Goal: Task Accomplishment & Management: Complete application form

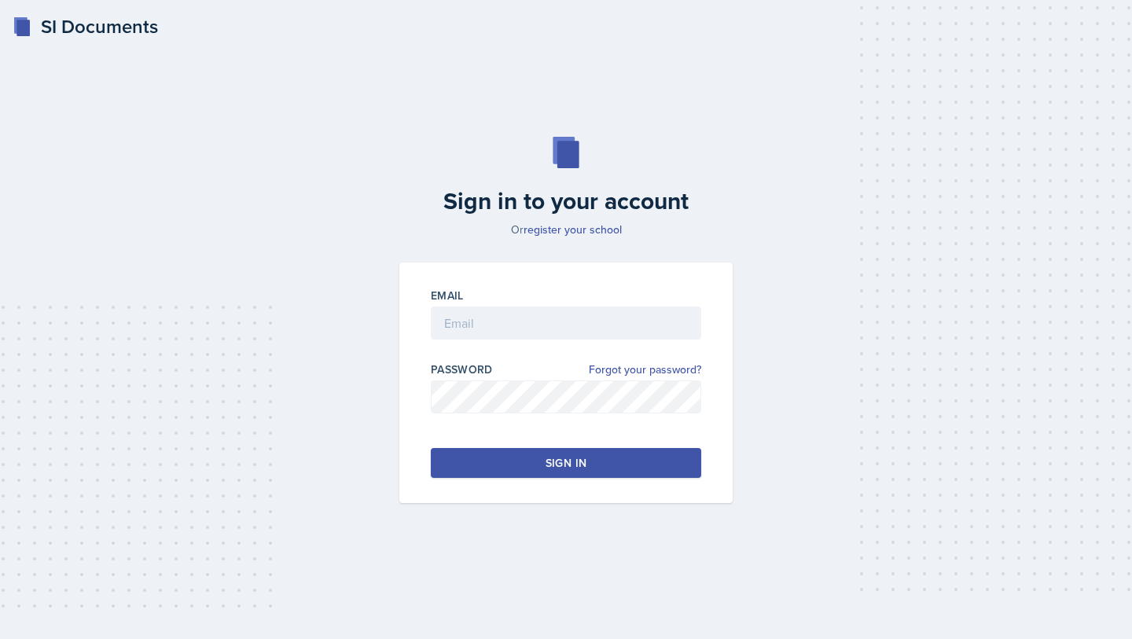
click at [646, 102] on div "Sign in to your account Or register your school Email Password Forgot your pass…" at bounding box center [566, 319] width 1082 height 467
type input "[EMAIL_ADDRESS][DOMAIN_NAME]"
click at [535, 464] on button "Sign in" at bounding box center [566, 463] width 270 height 30
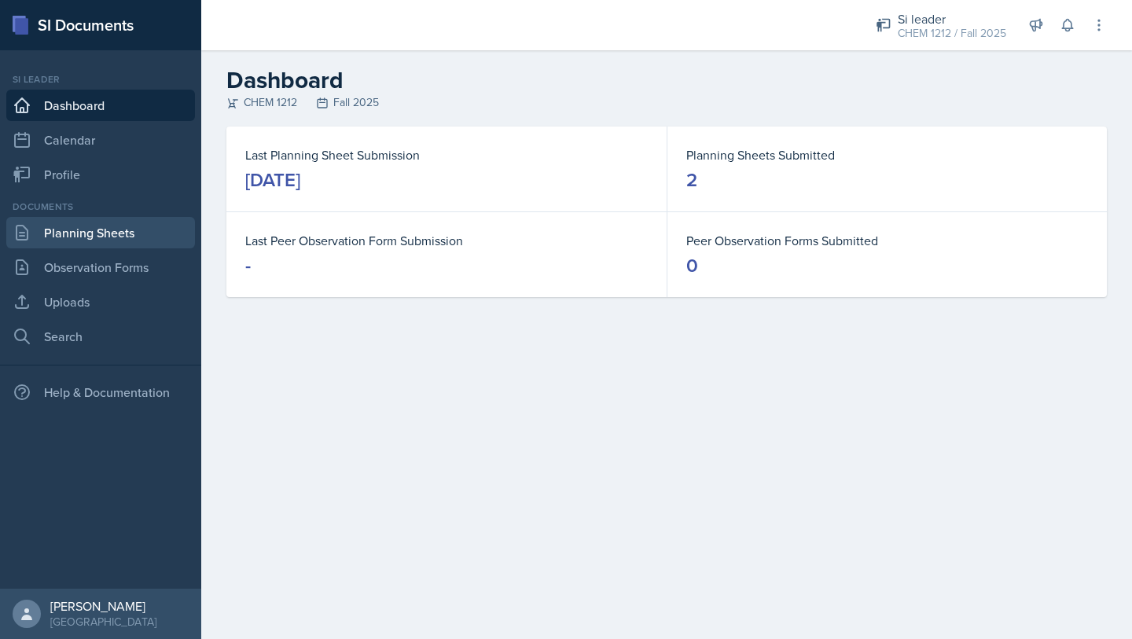
click at [159, 233] on link "Planning Sheets" at bounding box center [100, 232] width 189 height 31
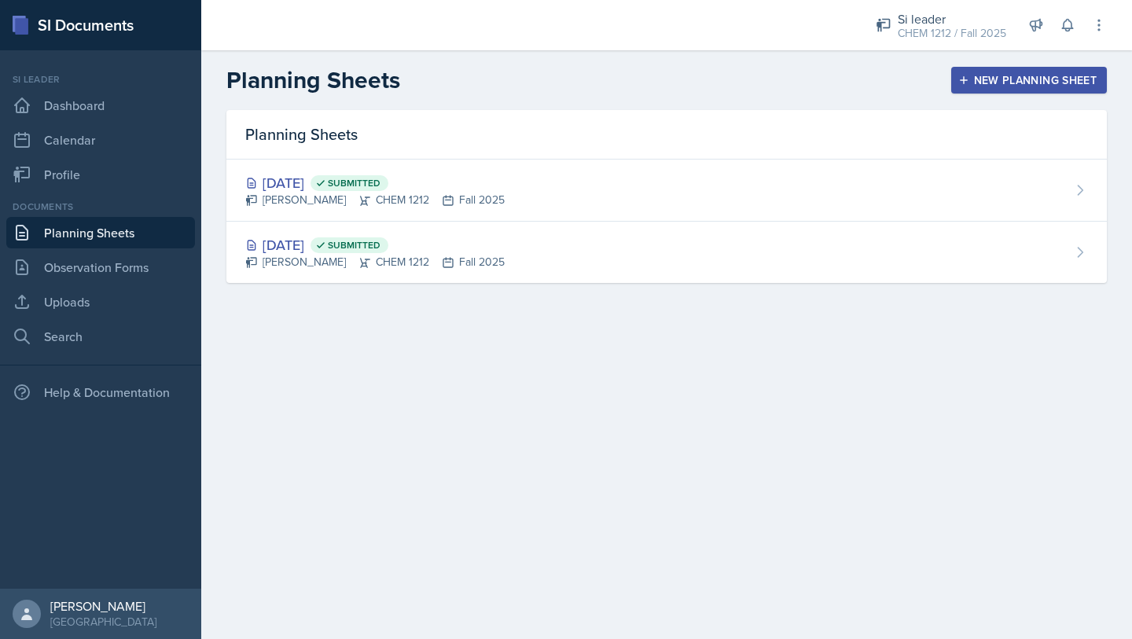
click at [998, 89] on button "New Planning Sheet" at bounding box center [1029, 80] width 156 height 27
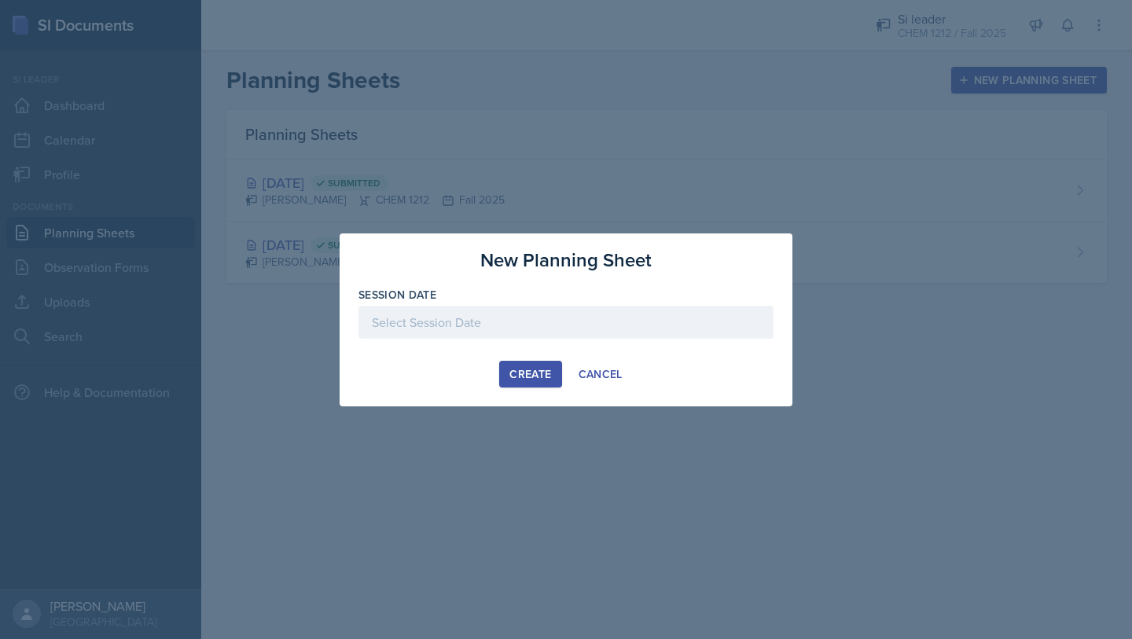
click at [545, 368] on div "Create" at bounding box center [530, 374] width 42 height 13
click at [552, 318] on div at bounding box center [565, 322] width 415 height 33
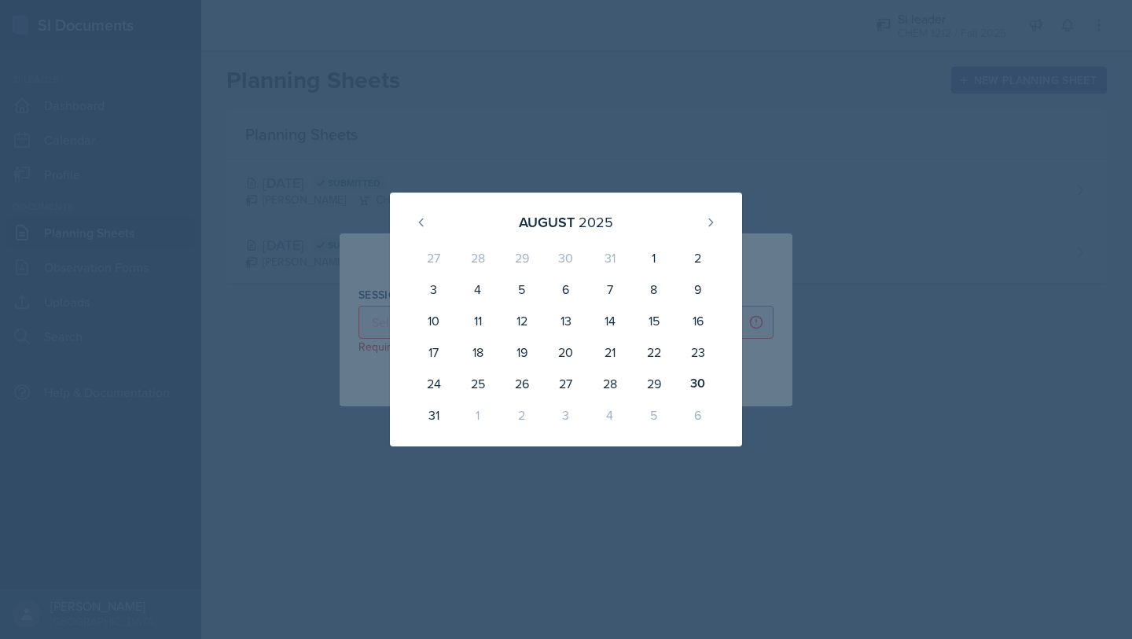
click at [479, 415] on div "1" at bounding box center [478, 414] width 44 height 31
click at [718, 222] on button at bounding box center [710, 222] width 25 height 25
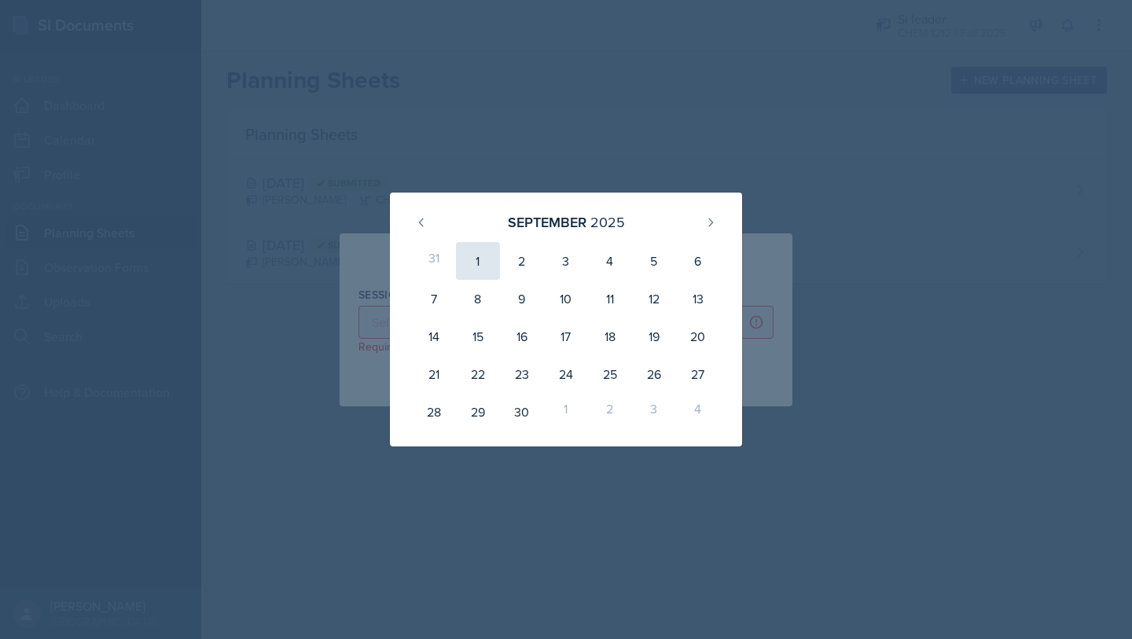
click at [483, 269] on div "1" at bounding box center [478, 261] width 44 height 38
type input "[DATE]"
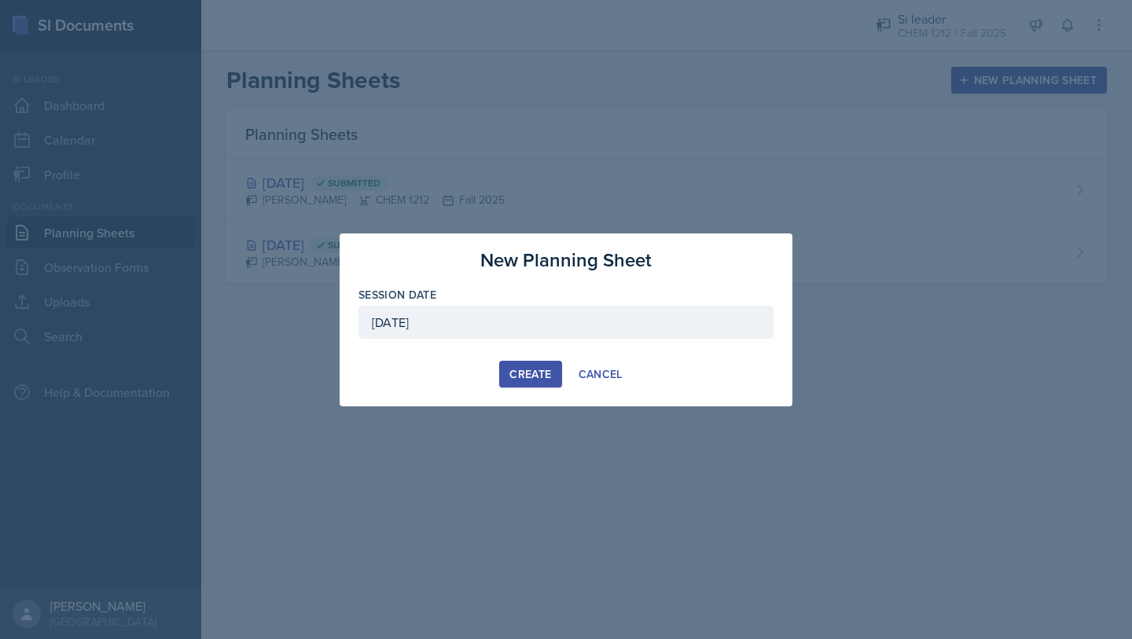
click at [528, 323] on div "[DATE]" at bounding box center [565, 322] width 415 height 33
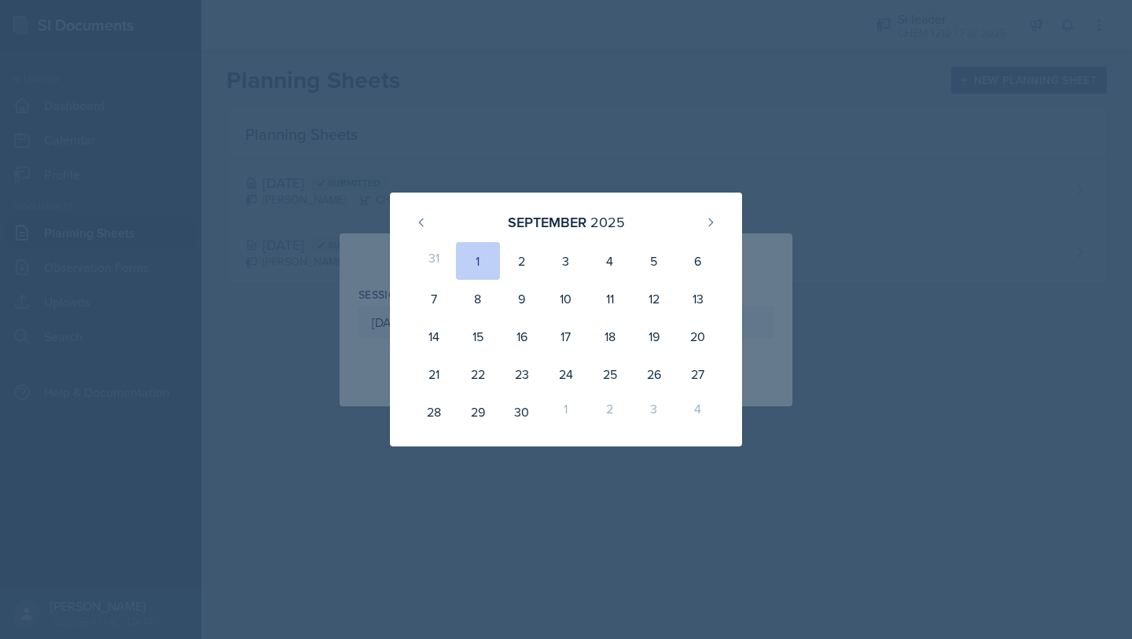
click at [816, 190] on div at bounding box center [566, 319] width 1132 height 639
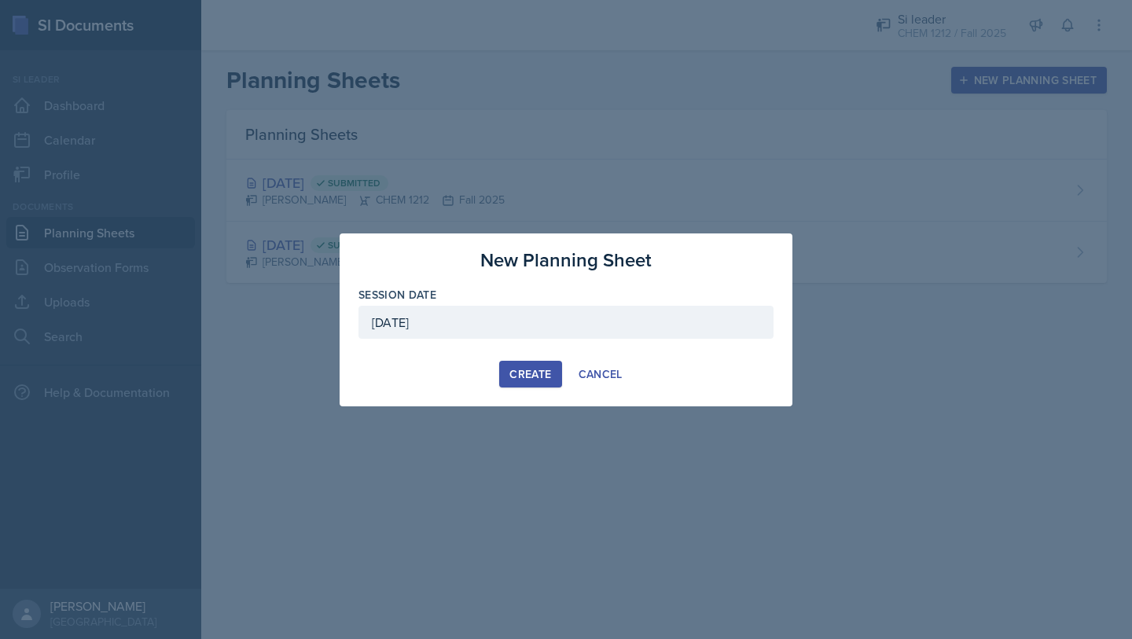
click at [514, 372] on div "Create" at bounding box center [530, 374] width 42 height 13
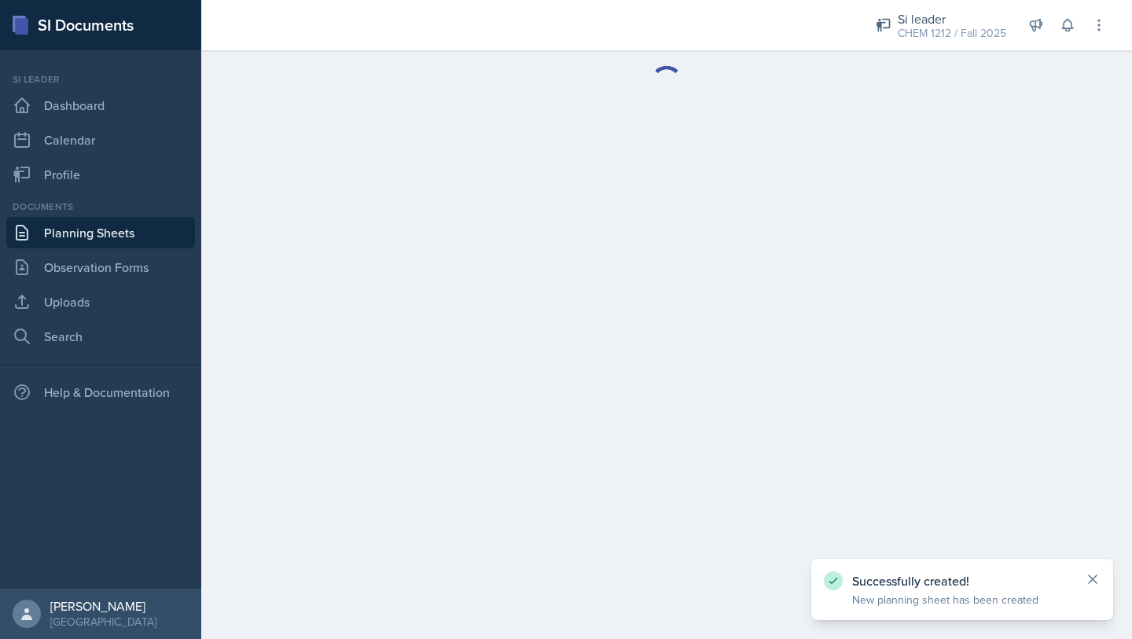
click at [1086, 579] on icon at bounding box center [1093, 580] width 16 height 16
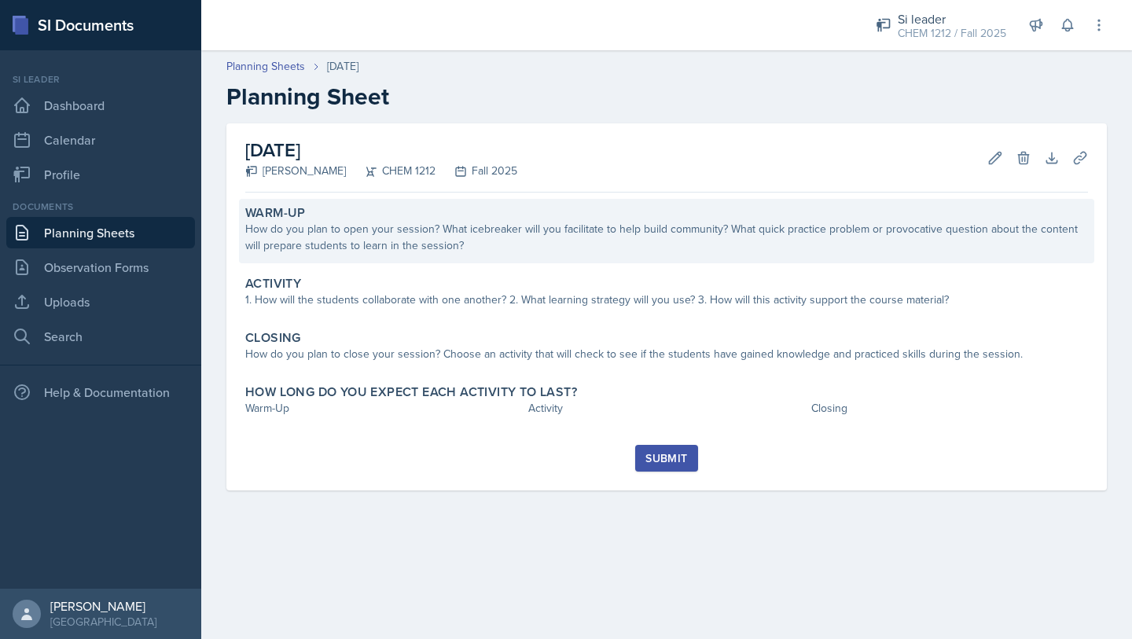
click at [566, 233] on div "How do you plan to open your session? What icebreaker will you facilitate to he…" at bounding box center [666, 237] width 843 height 33
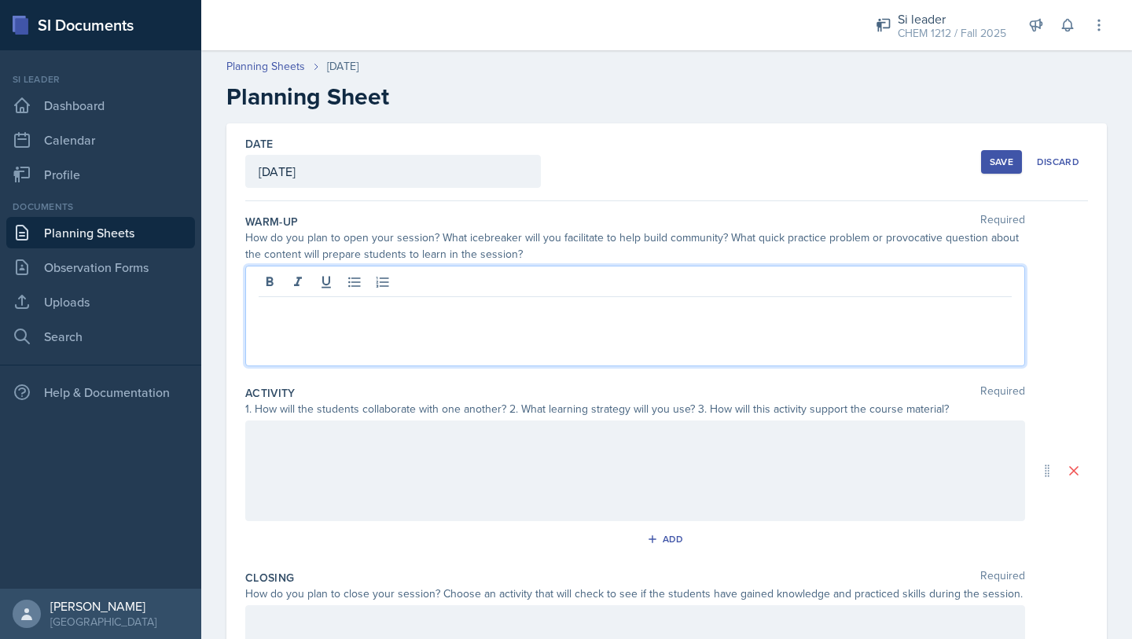
click at [505, 281] on div at bounding box center [635, 316] width 780 height 101
click at [476, 461] on div at bounding box center [635, 471] width 780 height 101
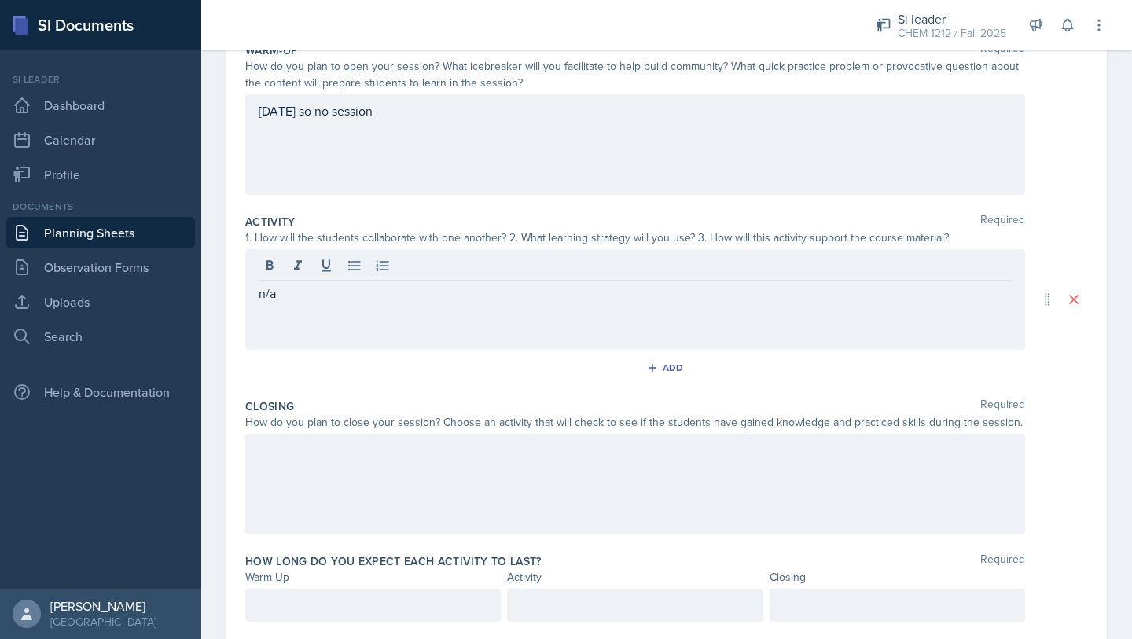
click at [421, 509] on div at bounding box center [635, 484] width 780 height 101
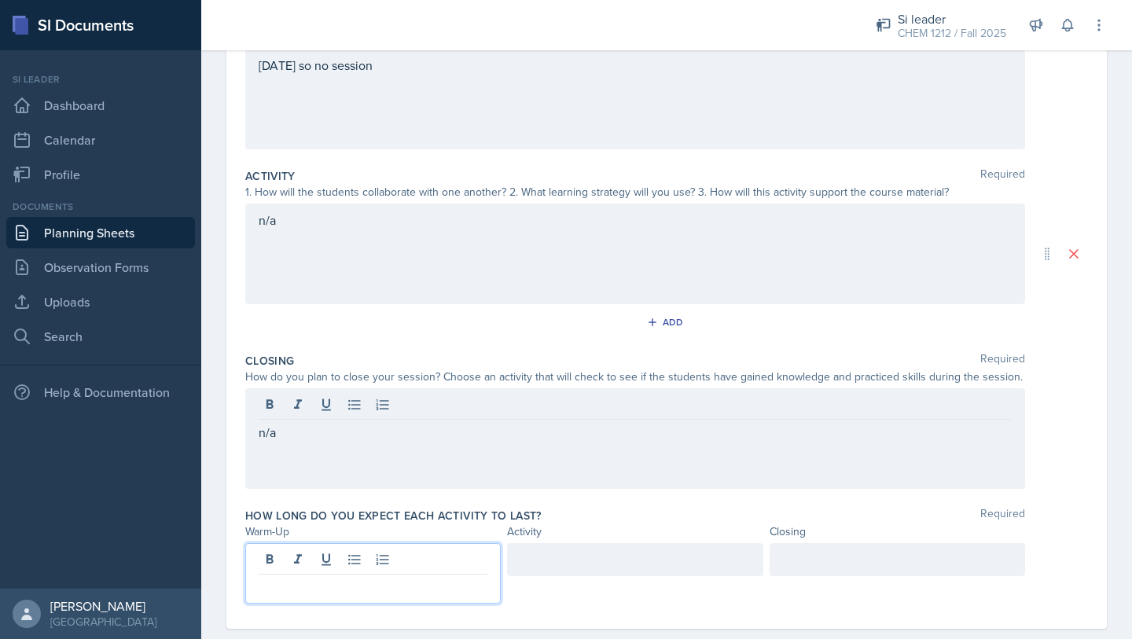
click at [407, 578] on p at bounding box center [373, 587] width 229 height 19
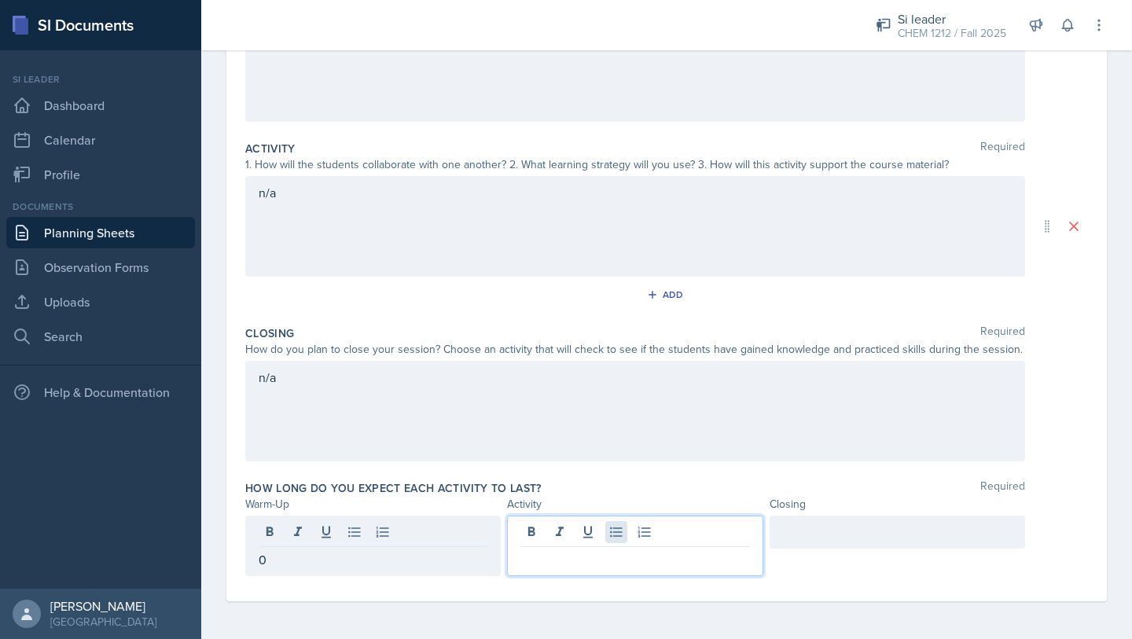
click at [624, 532] on div at bounding box center [634, 546] width 255 height 61
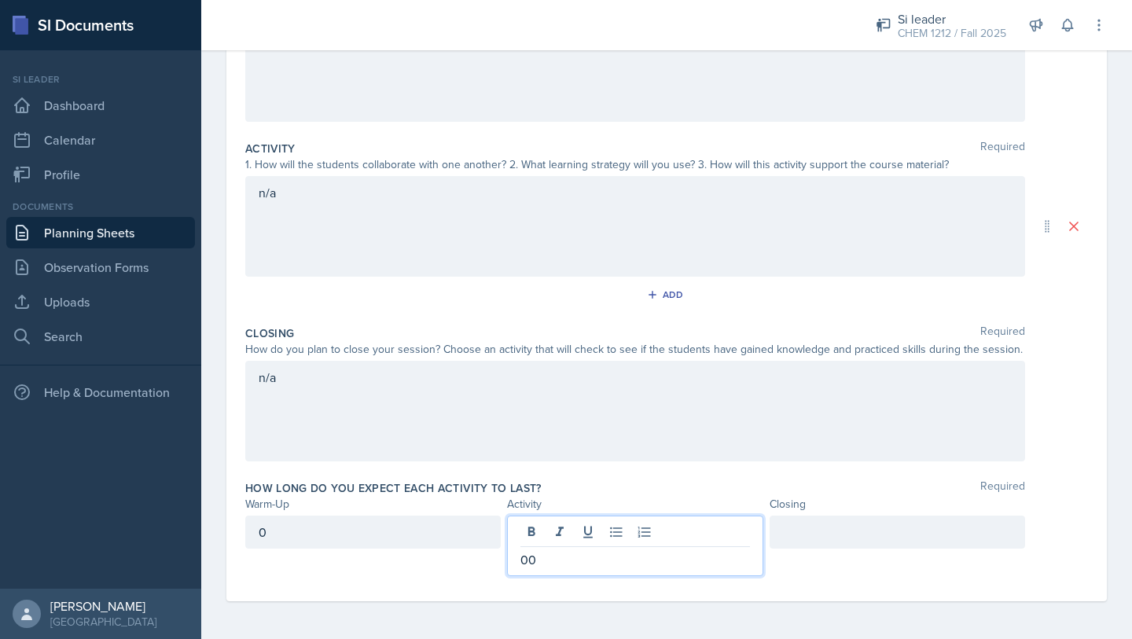
click at [923, 510] on div "Closing" at bounding box center [897, 504] width 255 height 17
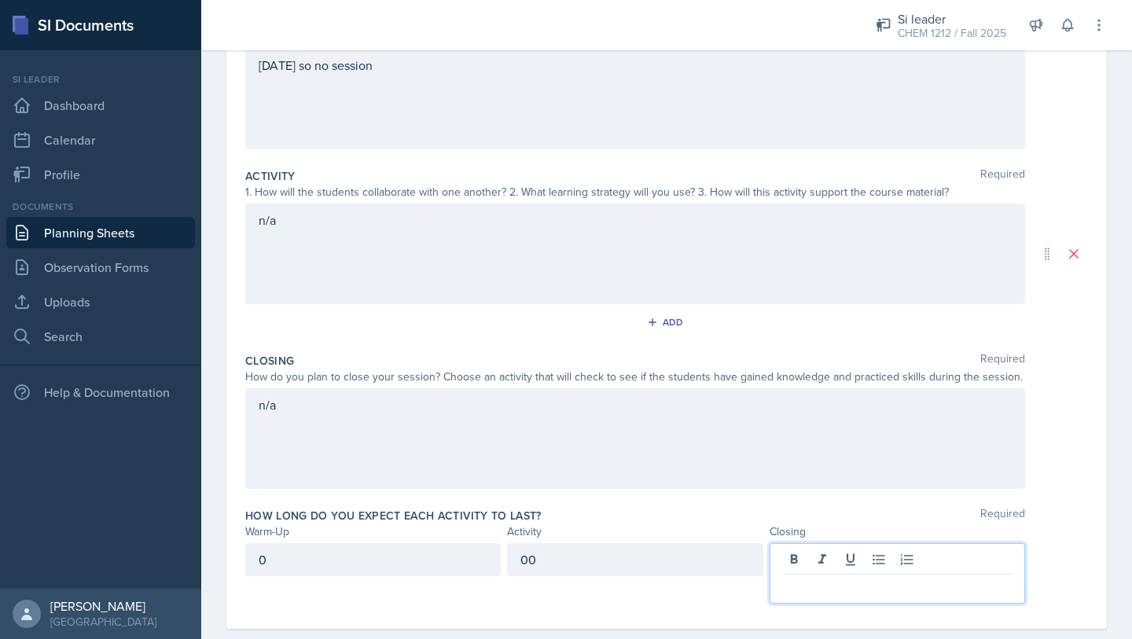
click at [834, 578] on p at bounding box center [897, 587] width 229 height 19
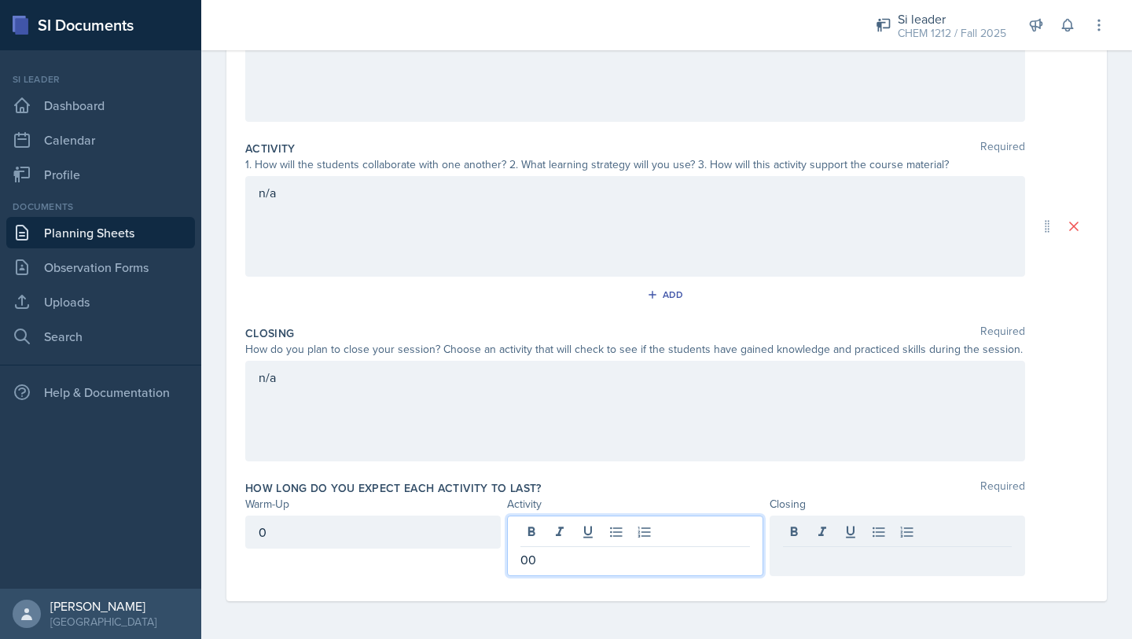
click at [672, 527] on div "00" at bounding box center [634, 546] width 255 height 61
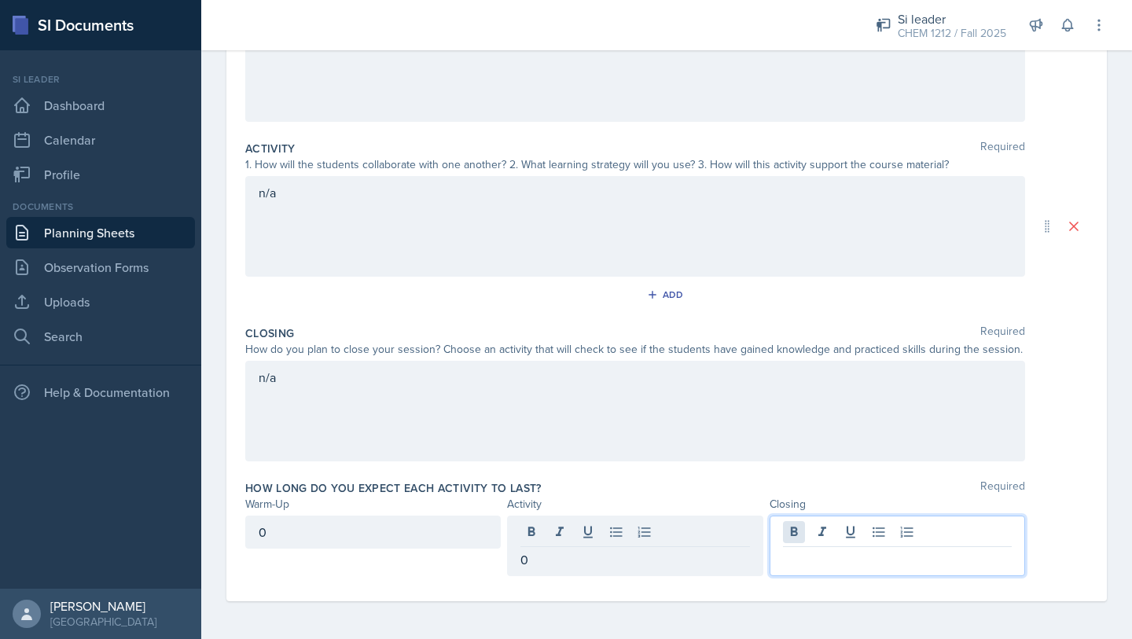
click at [800, 529] on div at bounding box center [897, 546] width 255 height 61
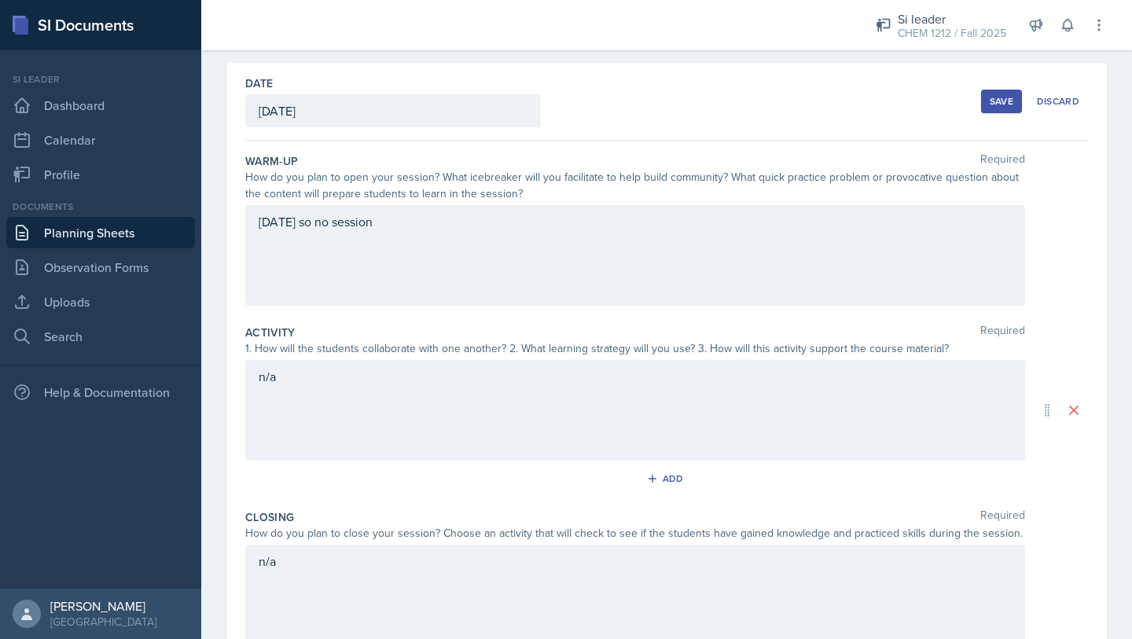
scroll to position [0, 0]
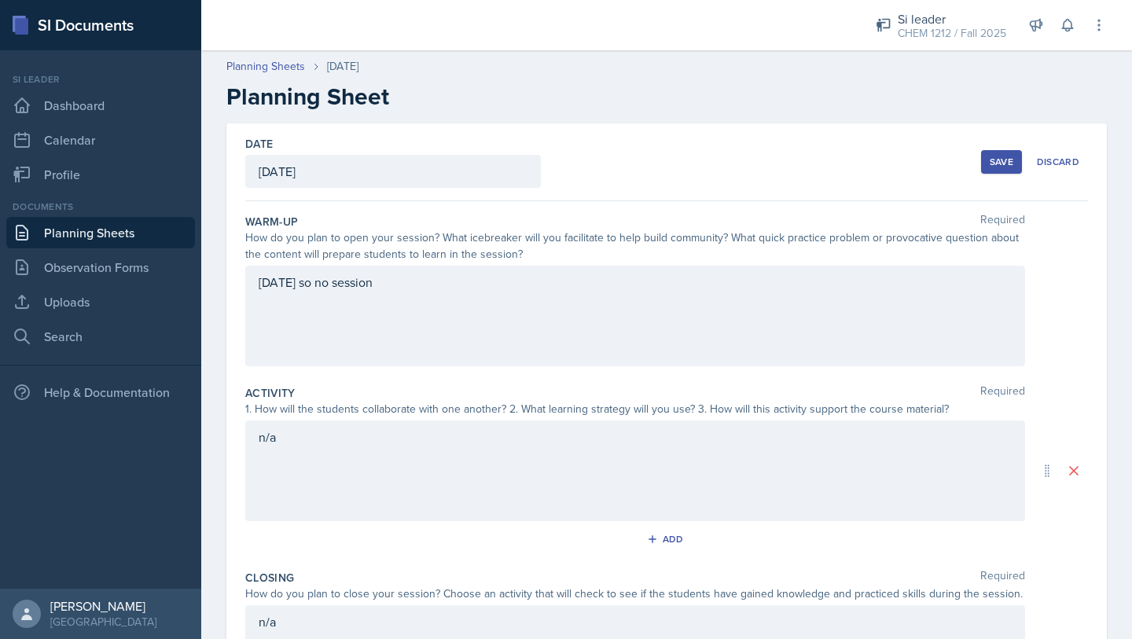
click at [995, 171] on button "Save" at bounding box center [1001, 162] width 41 height 24
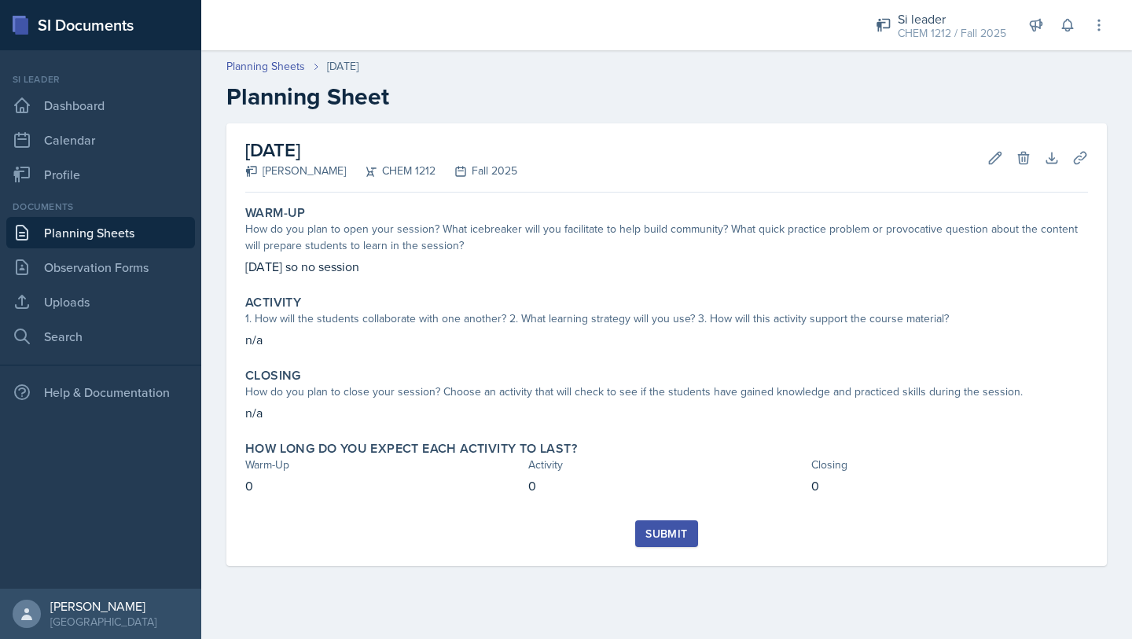
click at [658, 524] on button "Submit" at bounding box center [666, 533] width 62 height 27
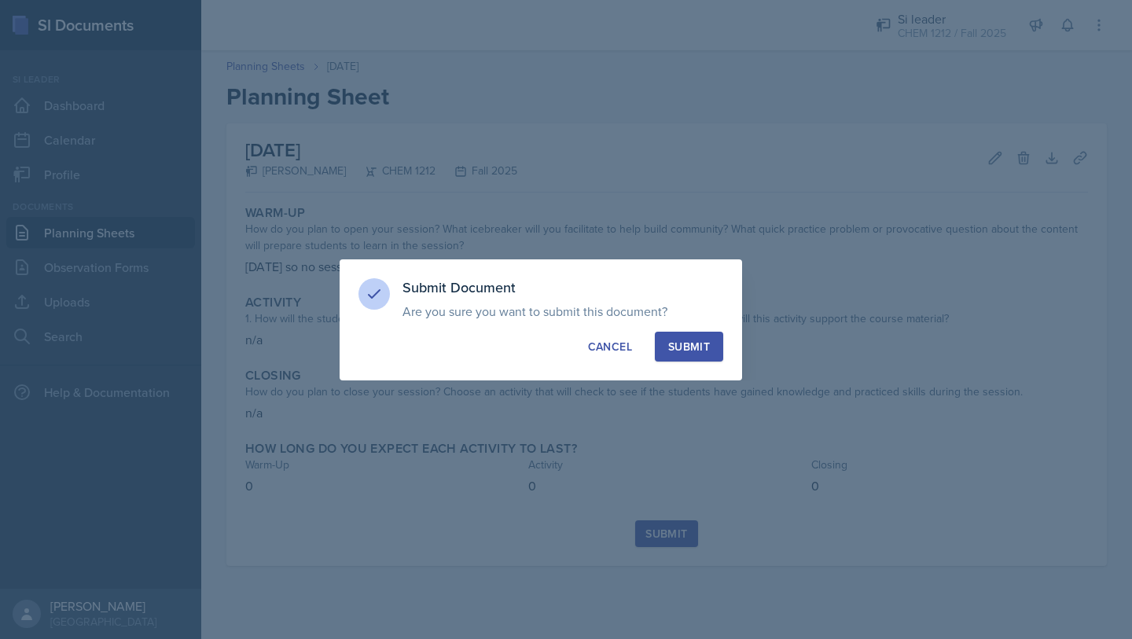
click at [697, 341] on div "Submit" at bounding box center [689, 347] width 42 height 16
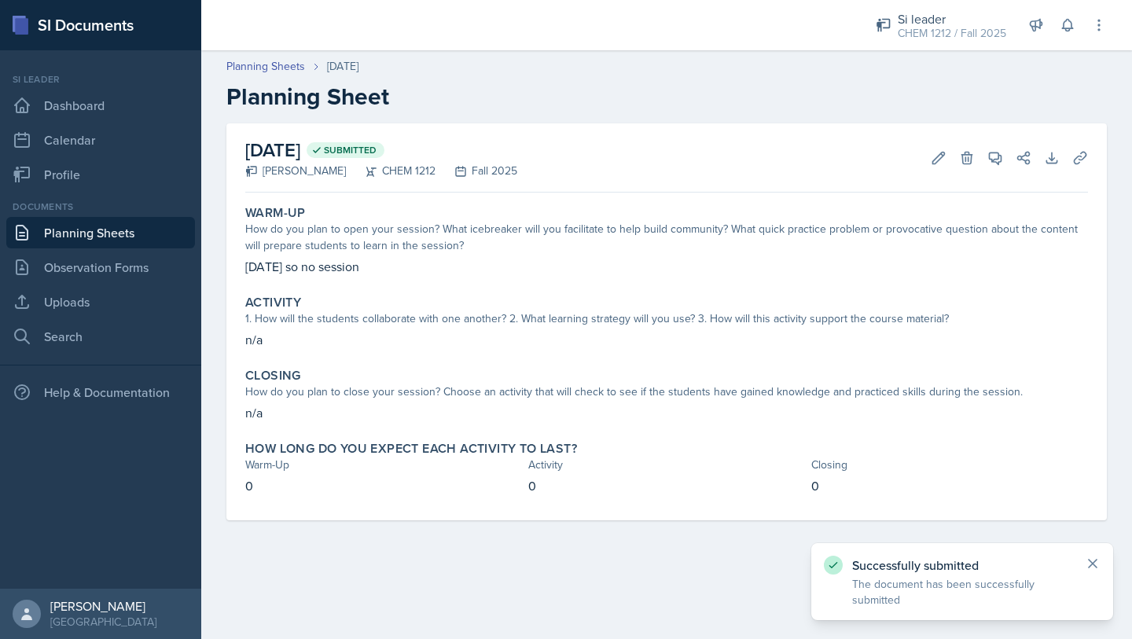
click at [1090, 561] on icon at bounding box center [1093, 564] width 8 height 8
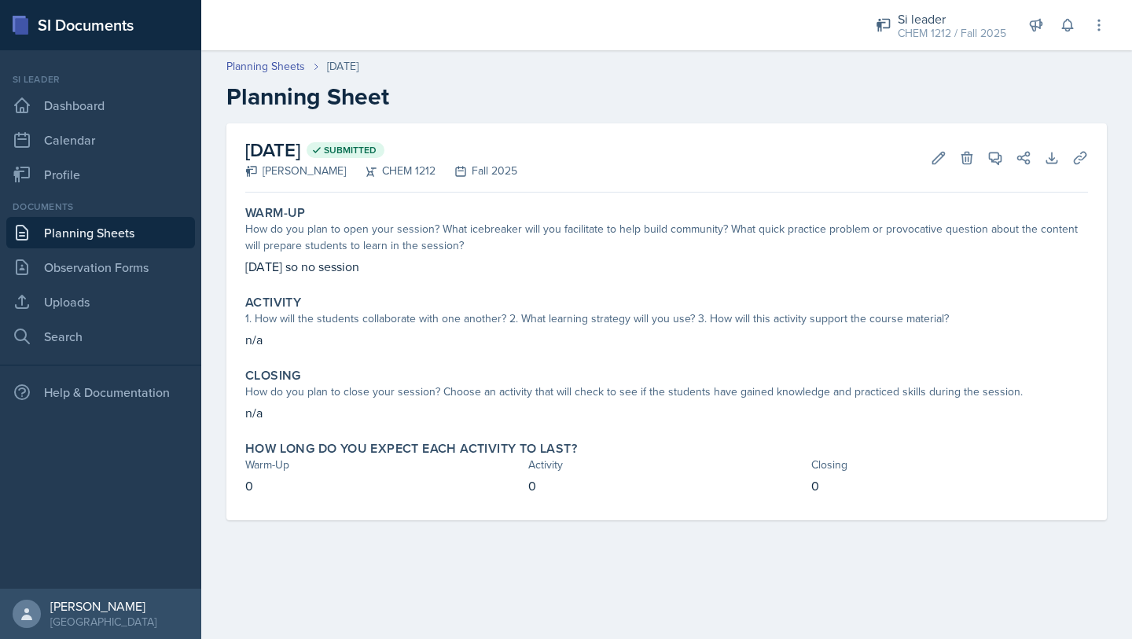
click at [44, 227] on link "Planning Sheets" at bounding box center [100, 232] width 189 height 31
